Goal: Task Accomplishment & Management: Manage account settings

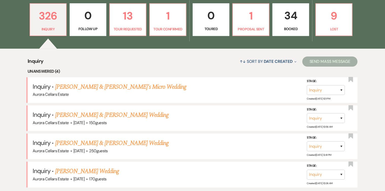
scroll to position [147, 0]
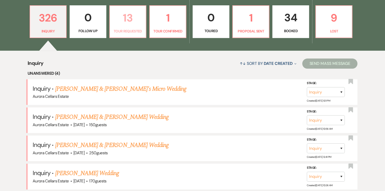
click at [129, 18] on p "13" at bounding box center [128, 17] width 30 height 17
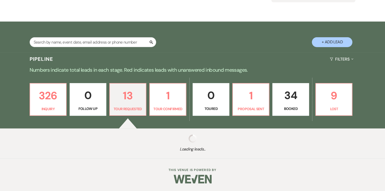
select select "2"
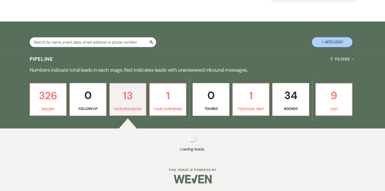
select select "2"
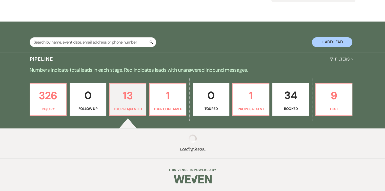
select select "2"
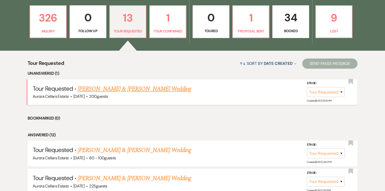
click at [140, 88] on link "Pierce Thomas & Elena Lentz's Wedding" at bounding box center [134, 88] width 113 height 9
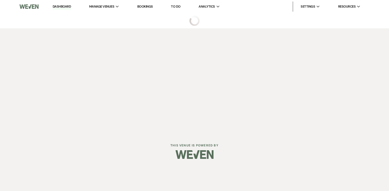
select select "2"
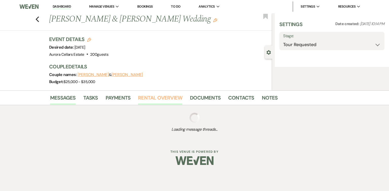
select select "5"
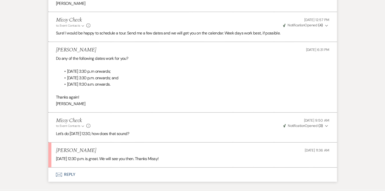
scroll to position [686, 0]
